Goal: Transaction & Acquisition: Purchase product/service

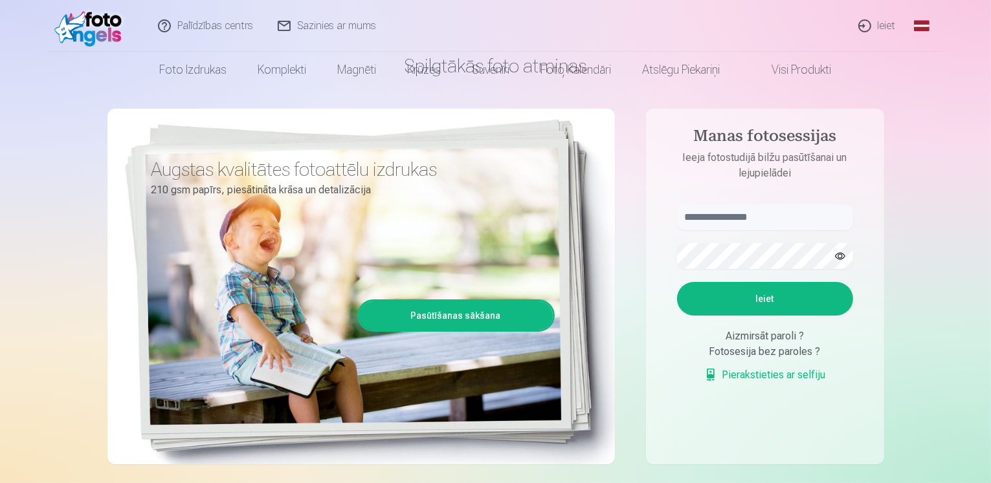
scroll to position [129, 0]
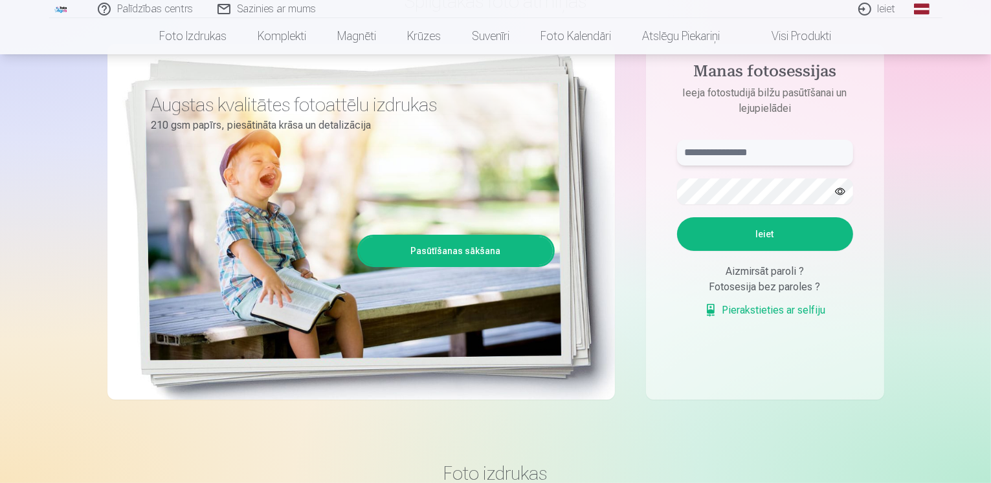
click at [747, 160] on input "text" at bounding box center [765, 153] width 176 height 26
type input "**********"
click at [754, 241] on button "Ieiet" at bounding box center [765, 234] width 176 height 34
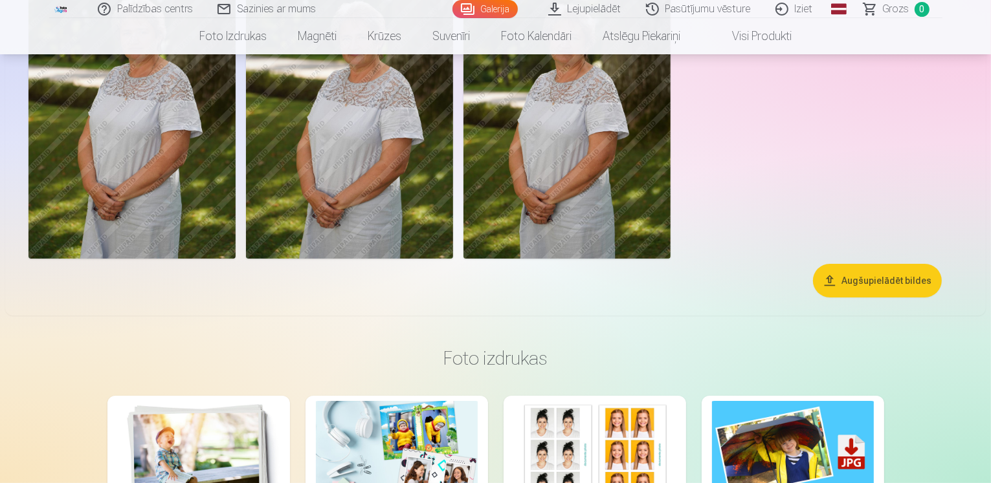
scroll to position [129, 0]
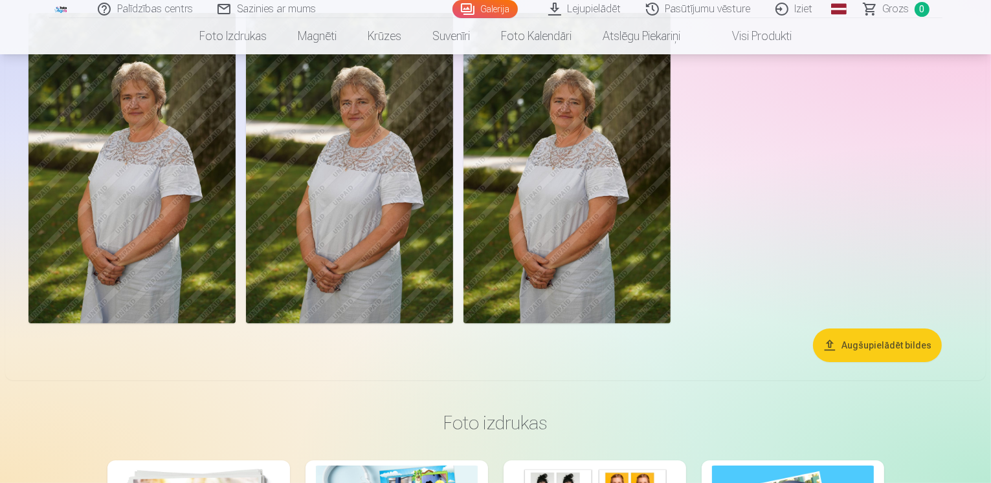
click at [233, 203] on img at bounding box center [131, 168] width 207 height 311
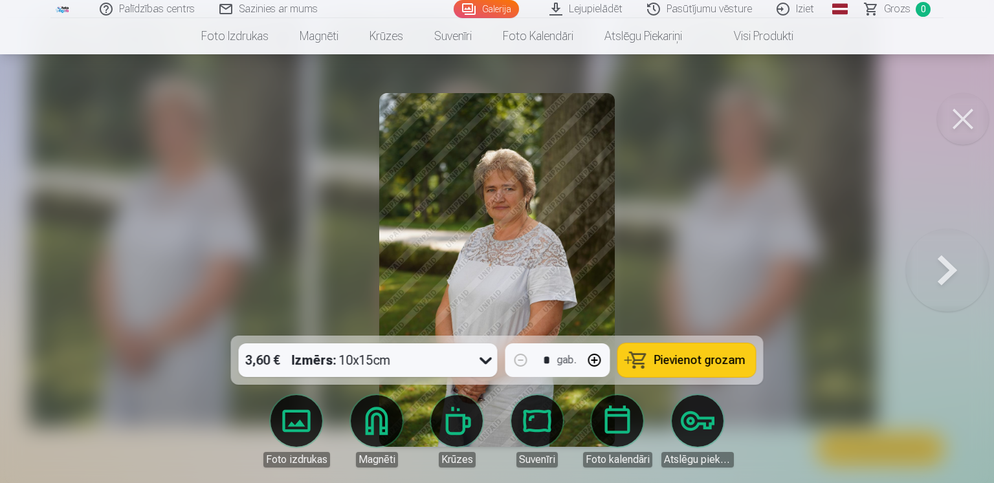
click at [934, 267] on button at bounding box center [947, 269] width 83 height 105
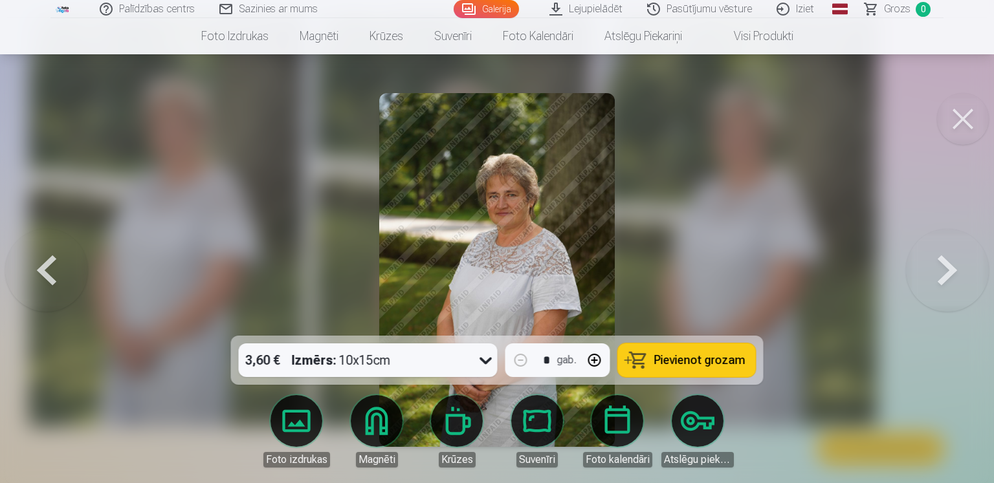
click at [934, 267] on button at bounding box center [947, 269] width 83 height 105
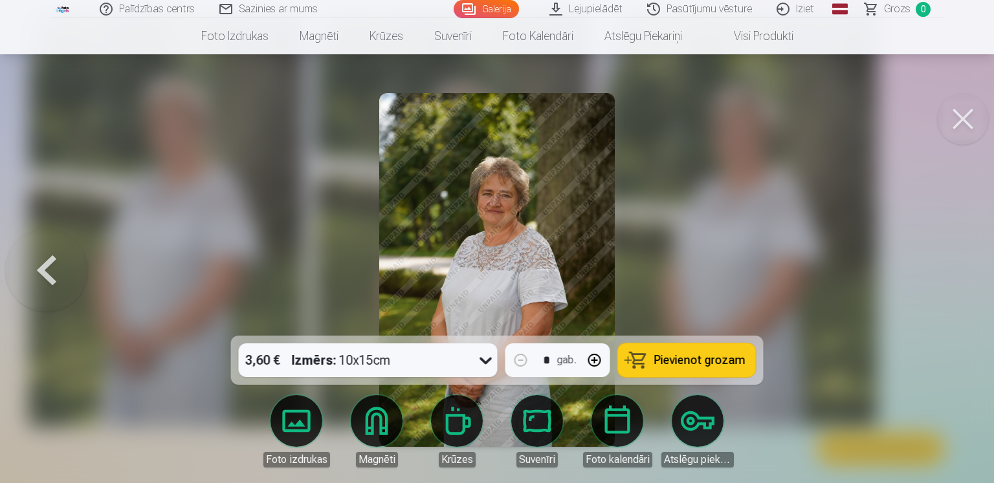
click at [49, 273] on button at bounding box center [46, 269] width 83 height 105
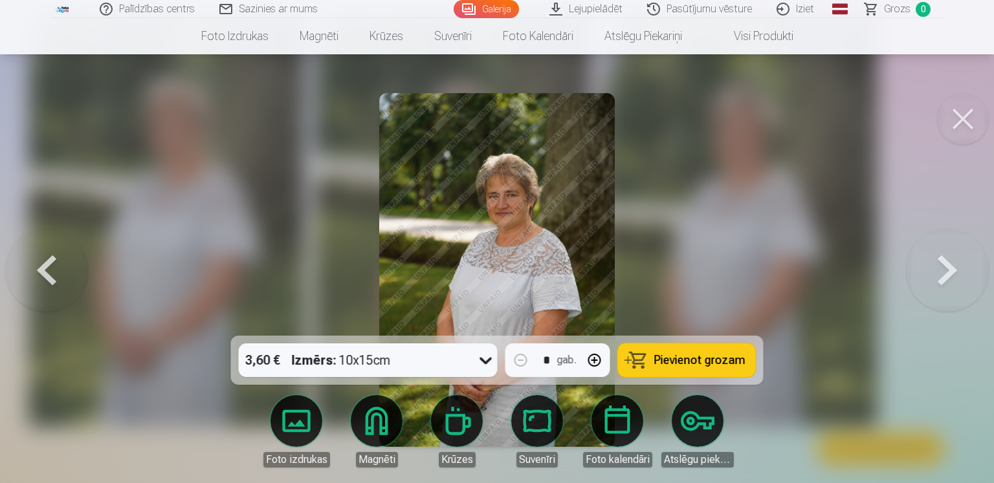
click at [52, 275] on button at bounding box center [46, 269] width 83 height 105
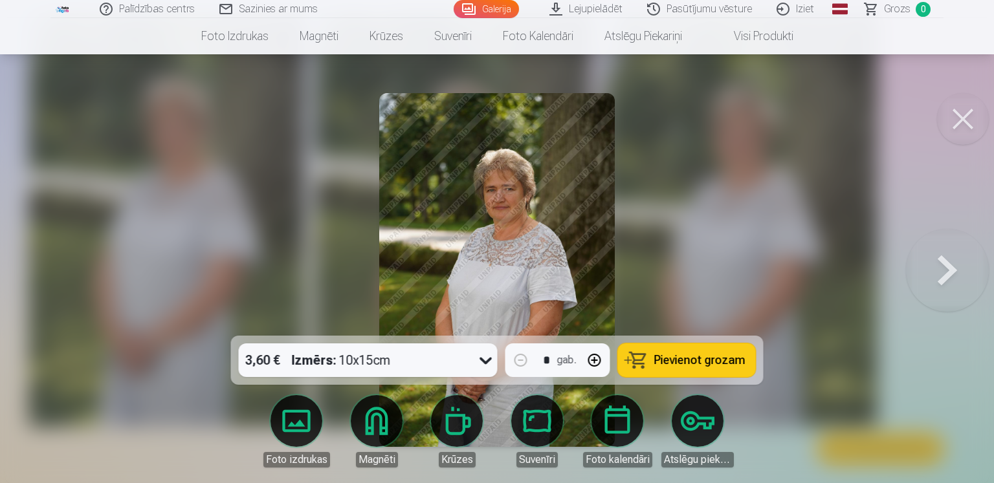
click at [715, 290] on div at bounding box center [497, 241] width 994 height 483
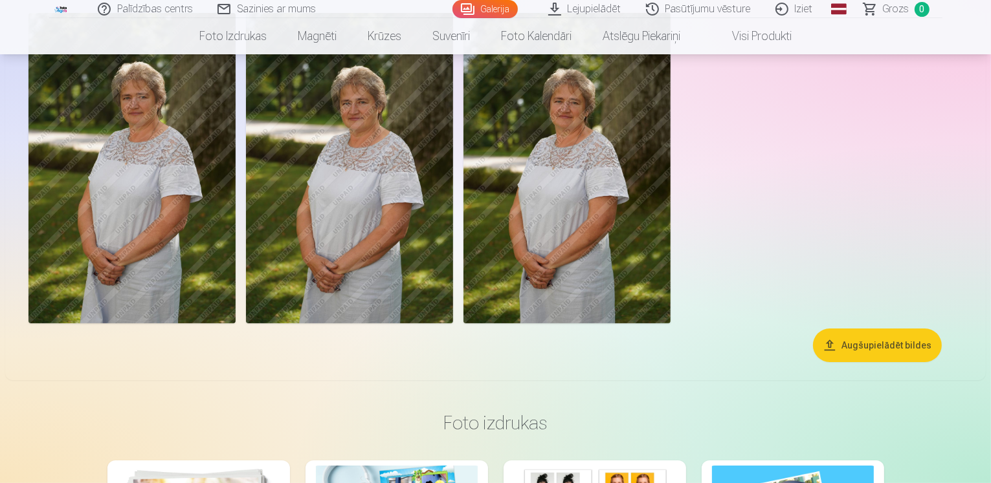
scroll to position [65, 0]
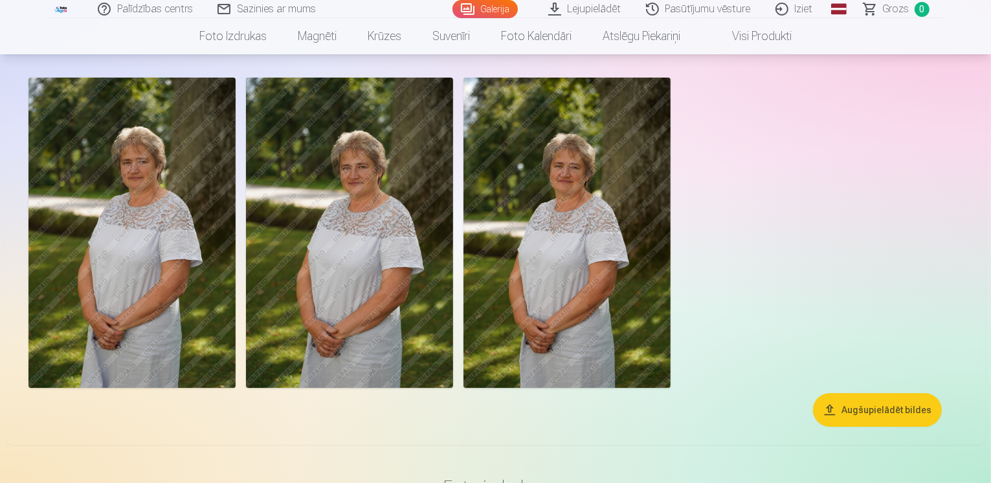
click at [670, 307] on img at bounding box center [566, 233] width 207 height 311
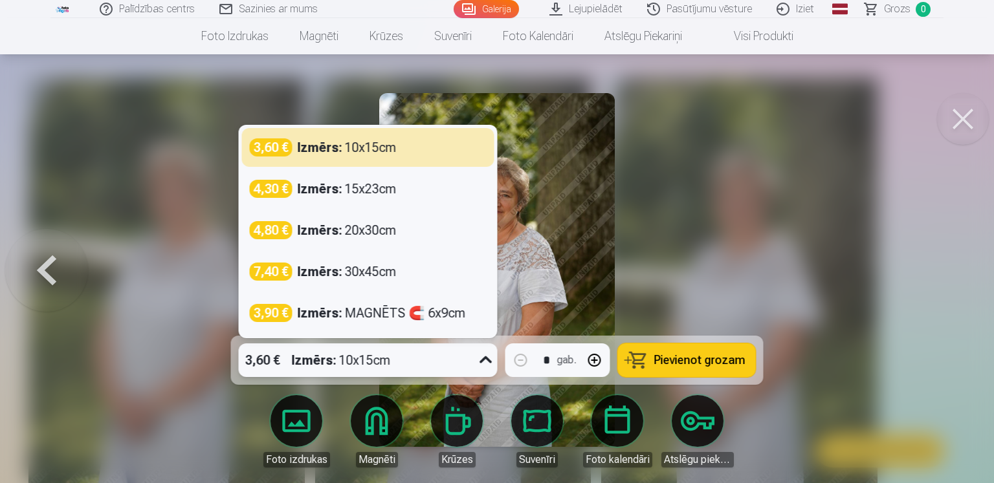
click at [480, 364] on icon at bounding box center [486, 360] width 21 height 21
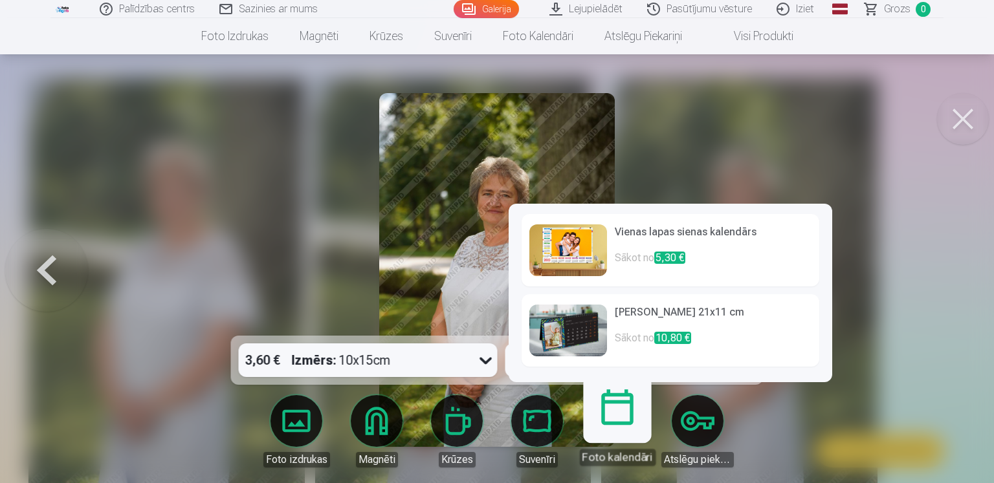
click at [615, 426] on link "Foto kalendāri" at bounding box center [617, 426] width 80 height 80
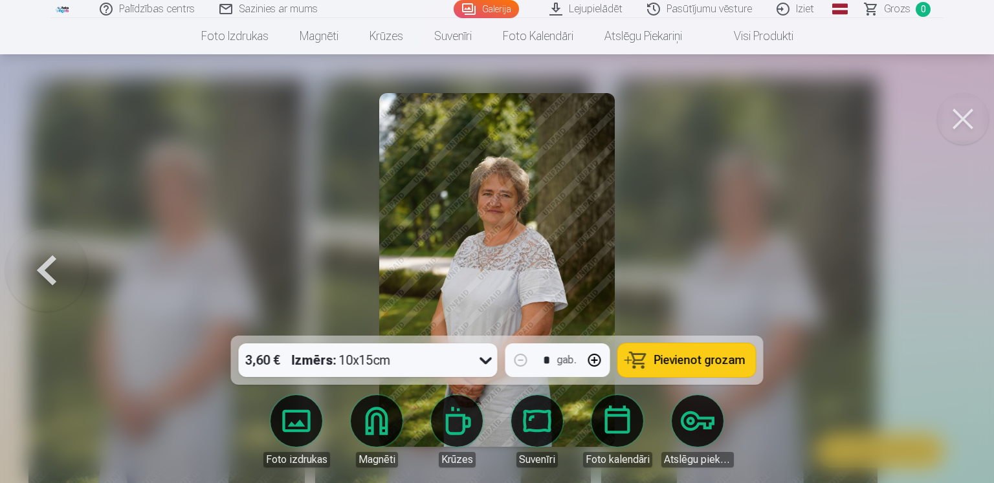
click at [484, 362] on icon at bounding box center [485, 361] width 12 height 7
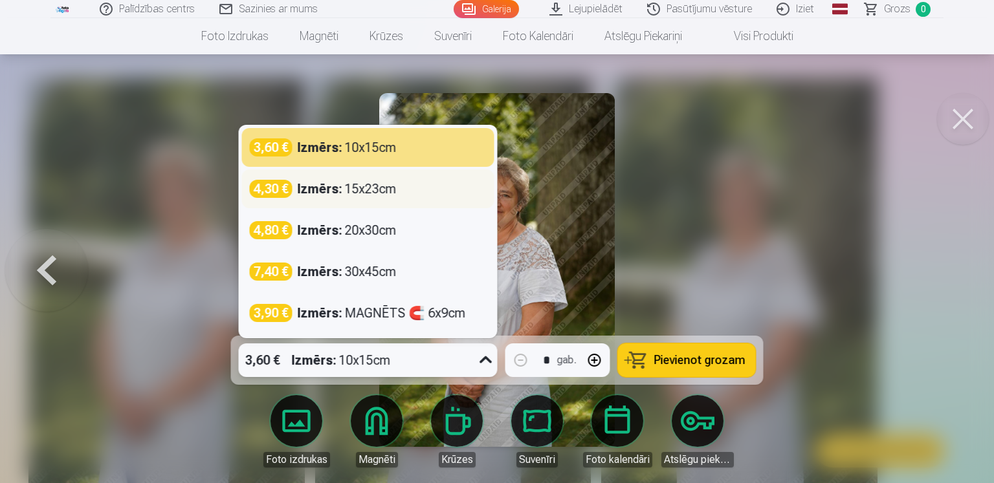
click at [338, 188] on strong "Izmērs :" at bounding box center [320, 189] width 45 height 18
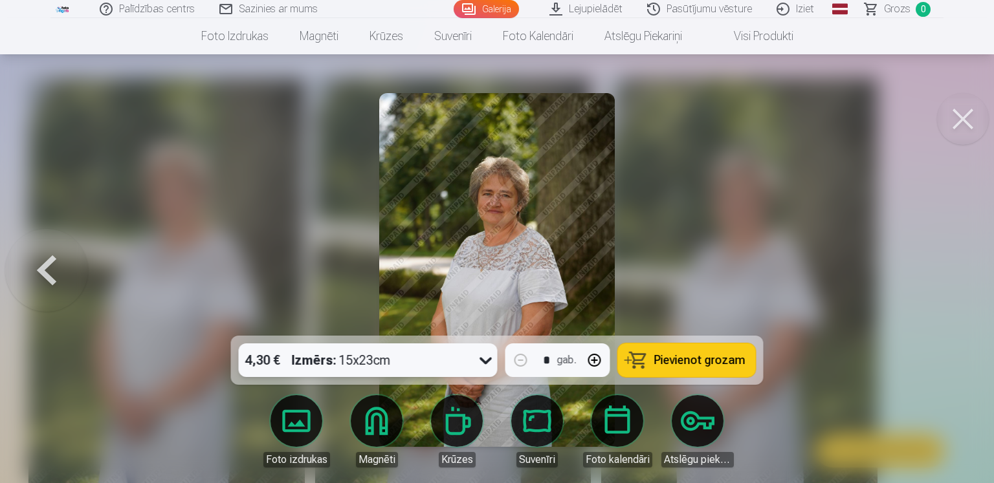
click at [712, 360] on span "Pievienot grozam" at bounding box center [699, 361] width 91 height 12
click at [954, 126] on button at bounding box center [963, 119] width 52 height 52
